Goal: Task Accomplishment & Management: Use online tool/utility

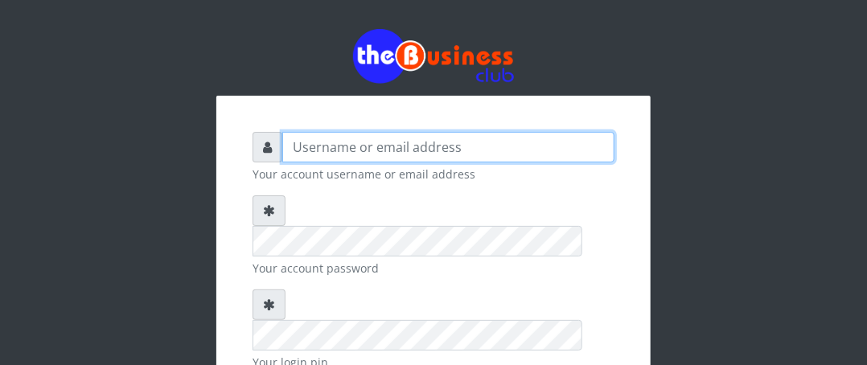
type input "Boboyen"
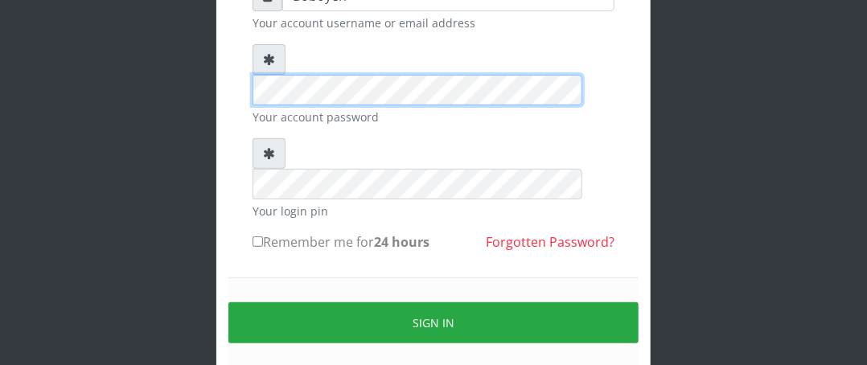
scroll to position [188, 0]
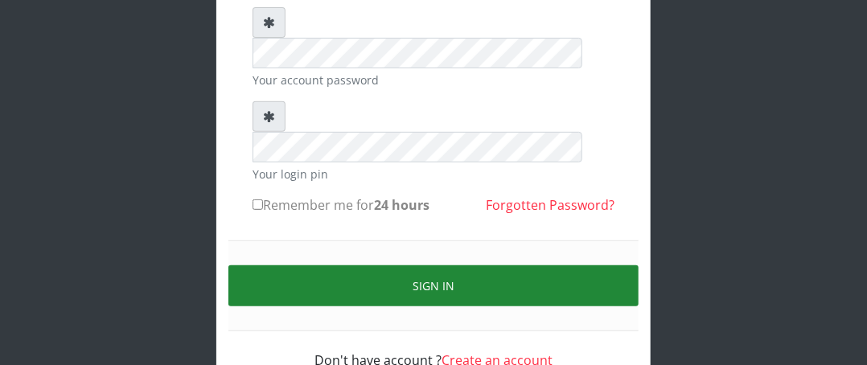
click at [322, 265] on button "Sign in" at bounding box center [433, 285] width 410 height 41
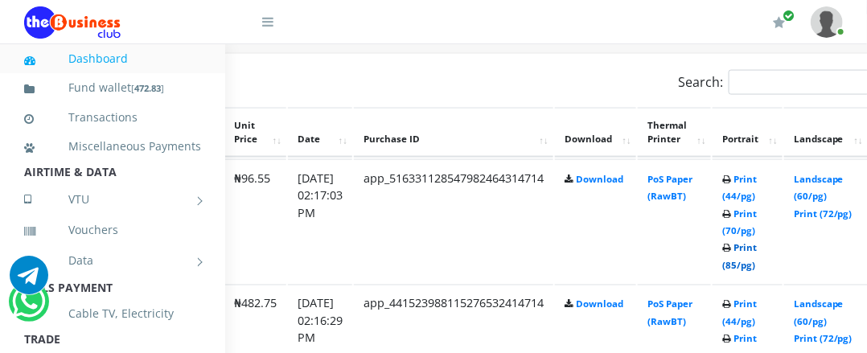
scroll to position [804, 249]
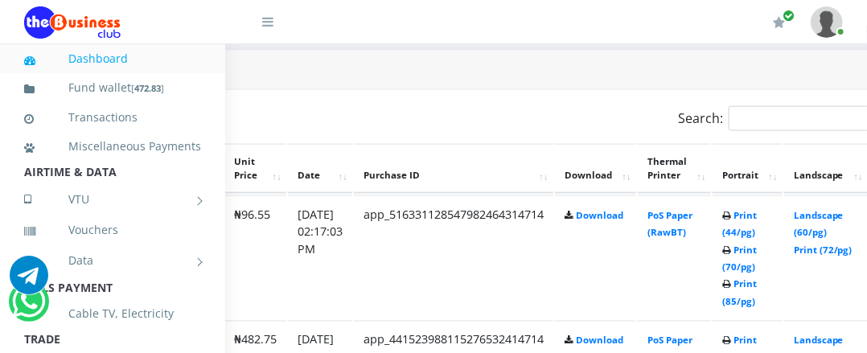
click at [782, 313] on td "Print (44/pg) Print (70/pg) Print (85/pg)" at bounding box center [747, 257] width 70 height 125
